Goal: Transaction & Acquisition: Obtain resource

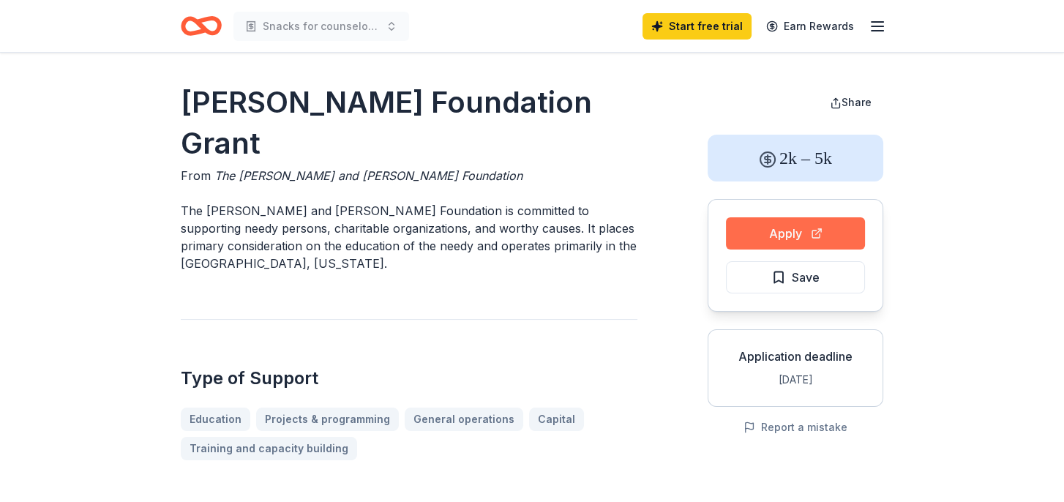
click at [761, 233] on button "Apply" at bounding box center [795, 233] width 139 height 32
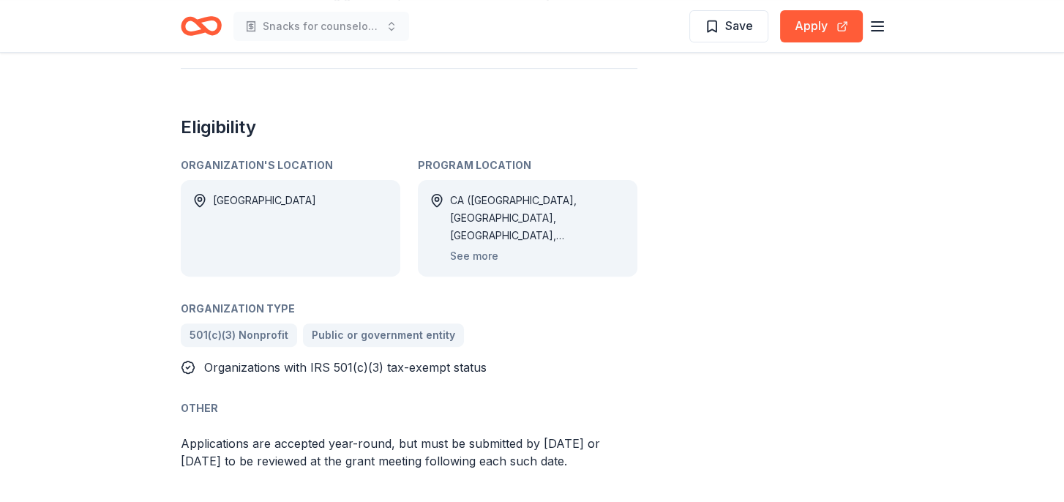
scroll to position [659, 0]
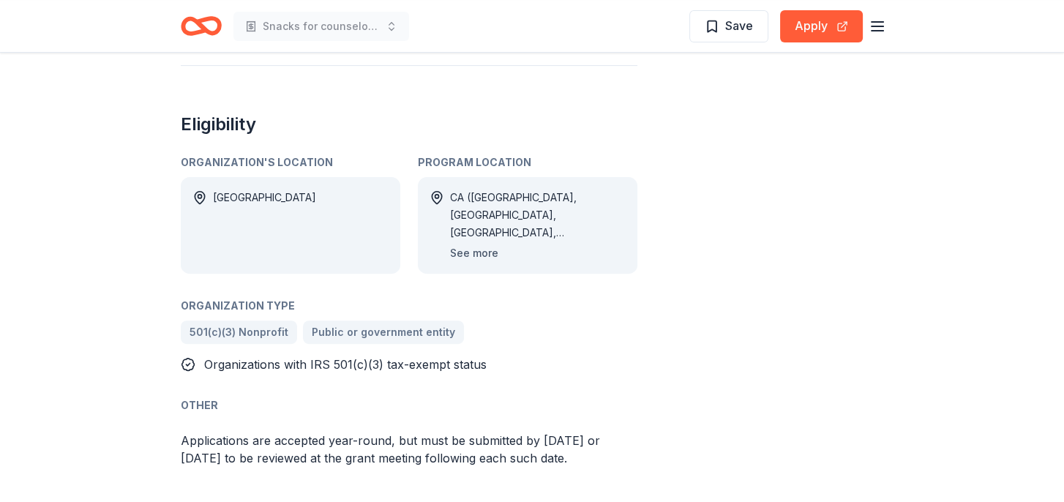
click at [466, 245] on button "See more" at bounding box center [474, 254] width 48 height 18
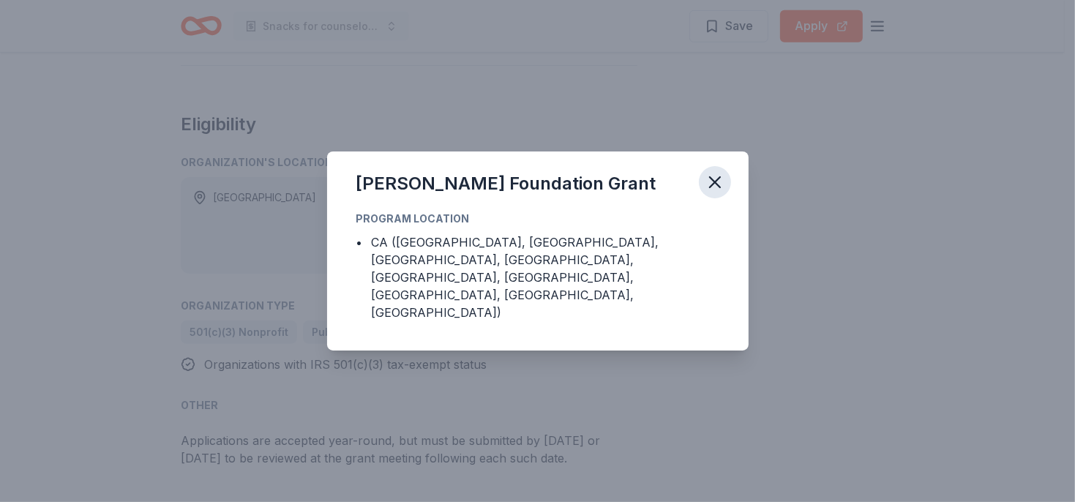
click at [712, 193] on icon "button" at bounding box center [715, 182] width 20 height 20
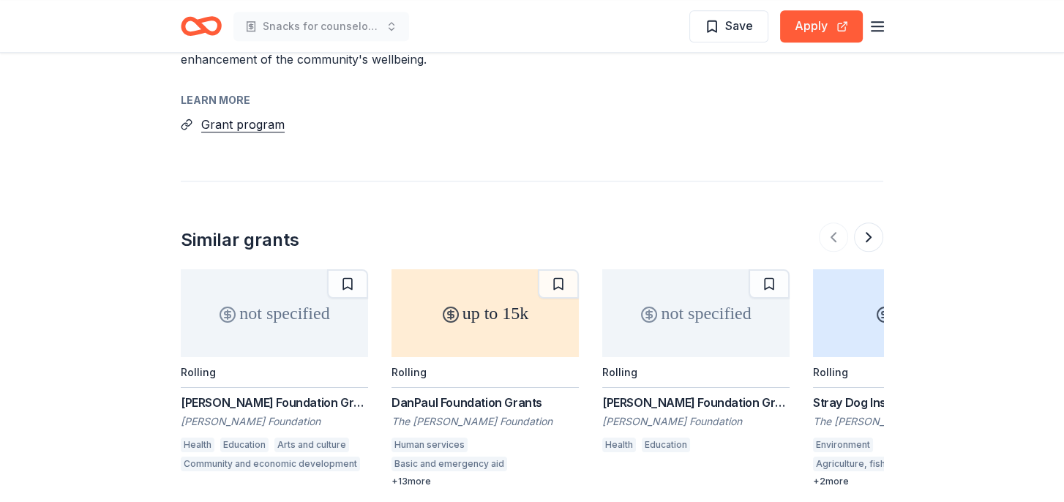
scroll to position [1391, 0]
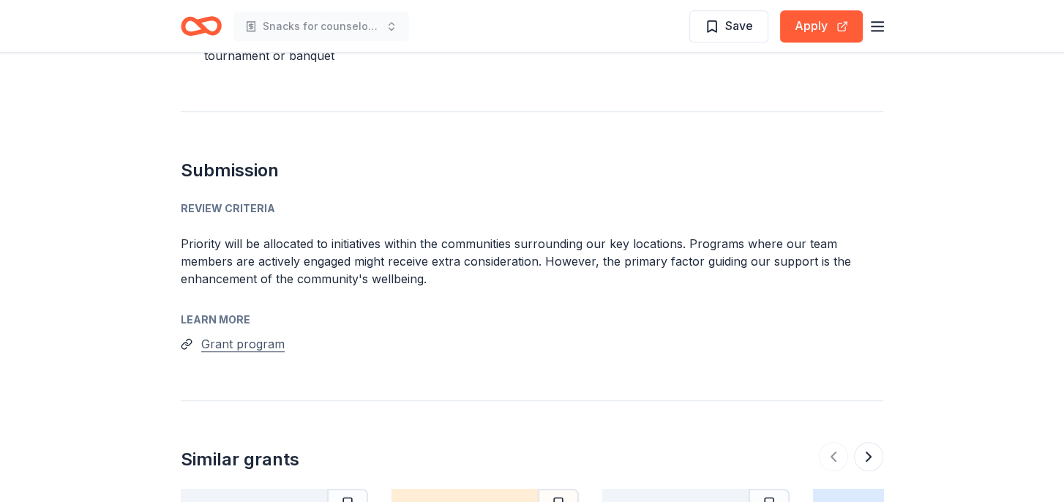
click at [228, 335] on button "Grant program" at bounding box center [242, 344] width 83 height 19
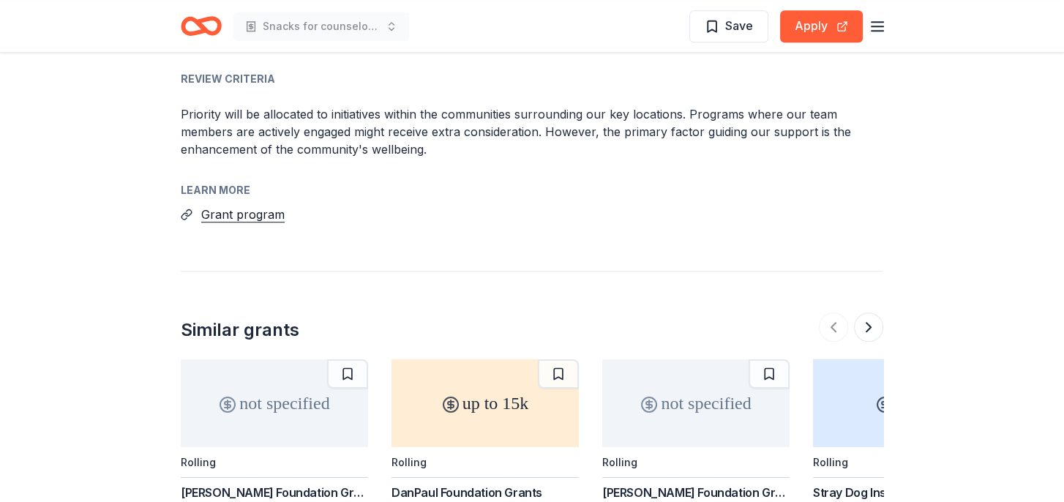
scroll to position [1537, 0]
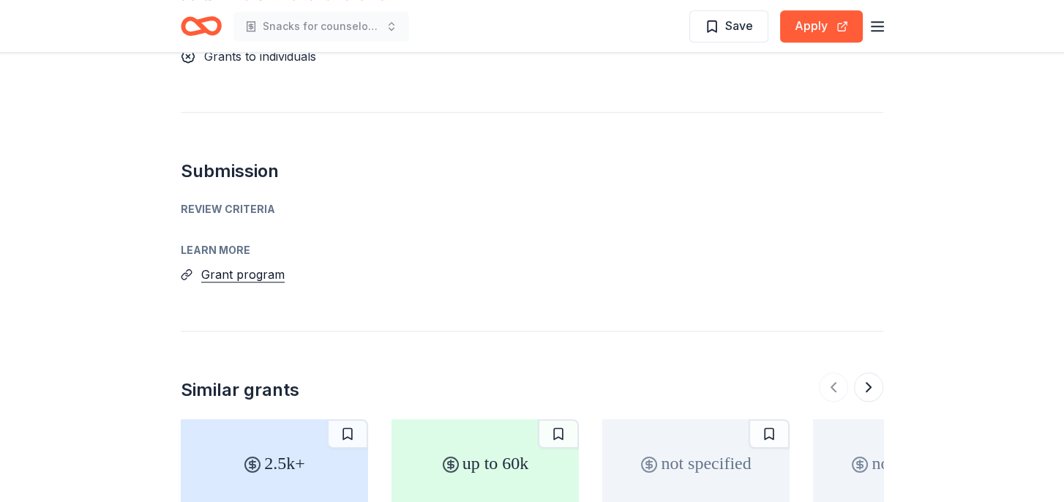
scroll to position [1537, 0]
click at [236, 266] on button "Grant program" at bounding box center [242, 275] width 83 height 19
